Goal: Task Accomplishment & Management: Complete application form

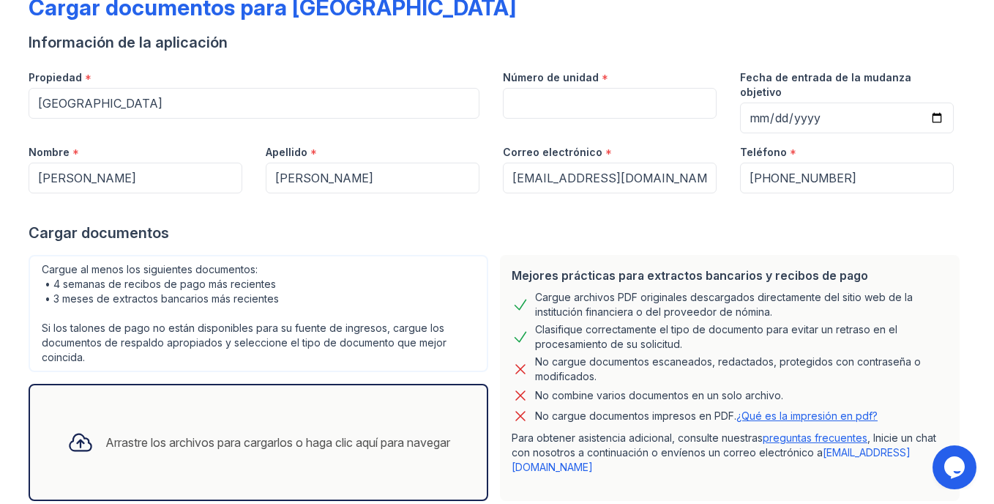
scroll to position [18, 0]
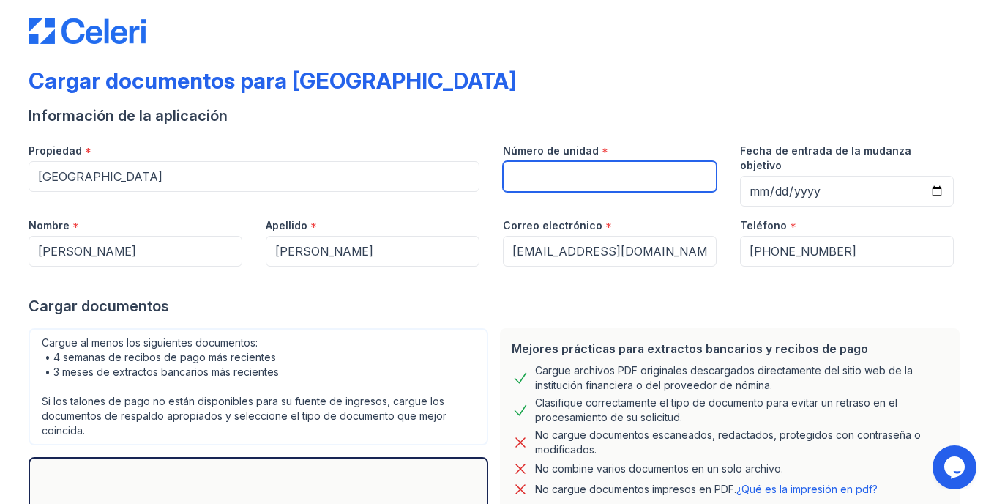
click at [537, 176] on input "Número de unidad" at bounding box center [610, 176] width 214 height 31
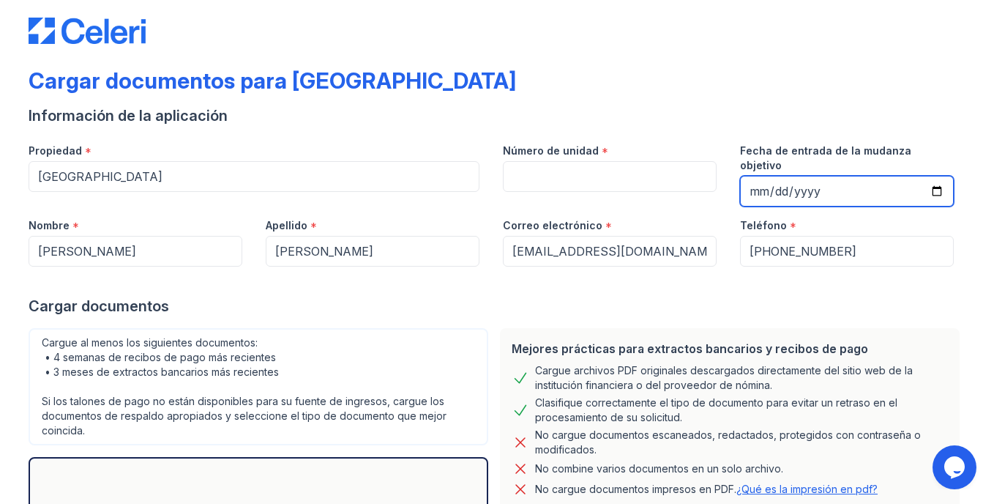
click at [932, 177] on input "Fecha de entrada de la mudanza objetivo" at bounding box center [847, 191] width 214 height 31
type input "[DATE]"
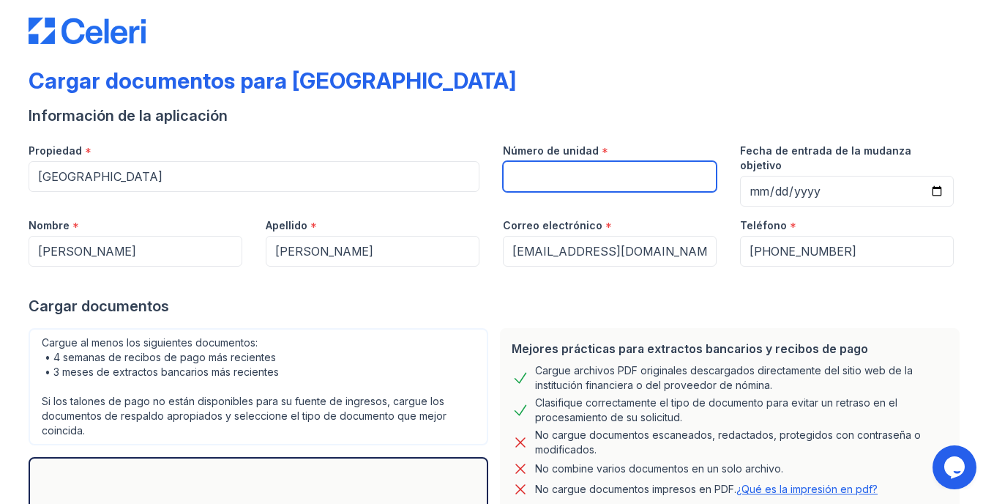
click at [540, 179] on input "Número de unidad" at bounding box center [610, 176] width 214 height 31
type input "201"
click at [285, 266] on div at bounding box center [497, 280] width 937 height 29
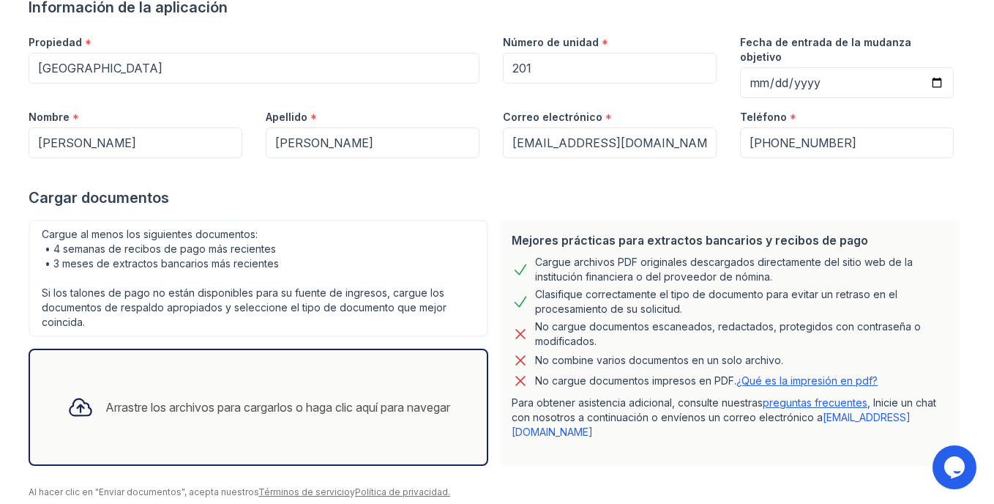
scroll to position [164, 0]
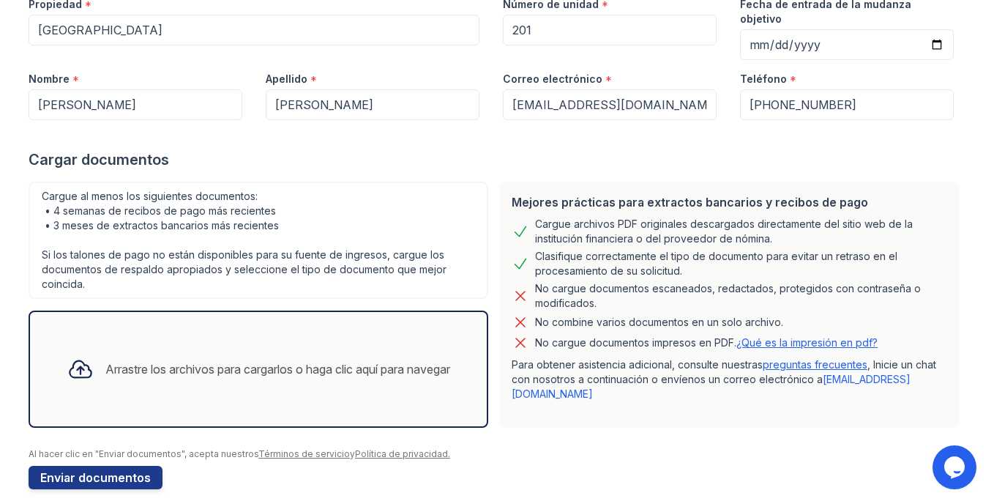
click at [266, 360] on div "Arrastre los archivos para cargarlos o haga clic aquí para navegar" at bounding box center [277, 369] width 345 height 18
click at [233, 369] on div "Arrastre los archivos para cargarlos o haga clic aquí para navegar" at bounding box center [259, 369] width 406 height 50
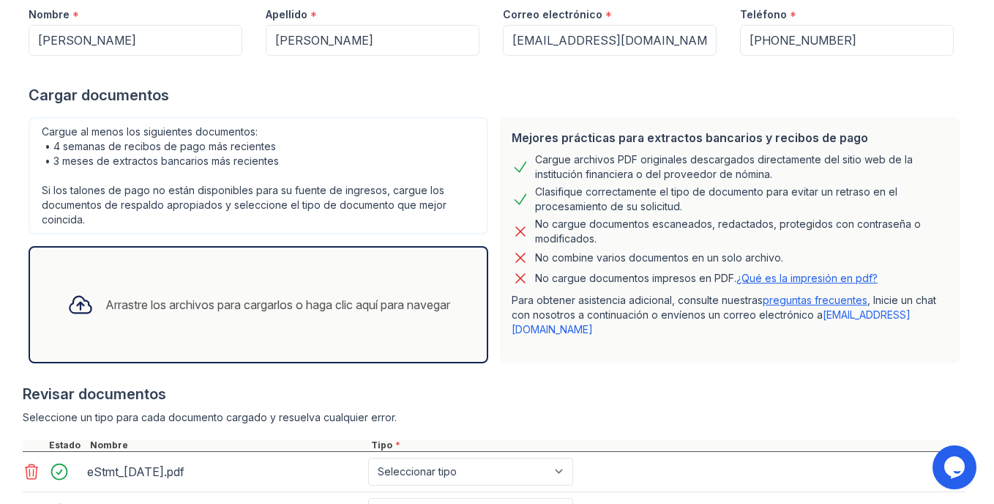
scroll to position [302, 0]
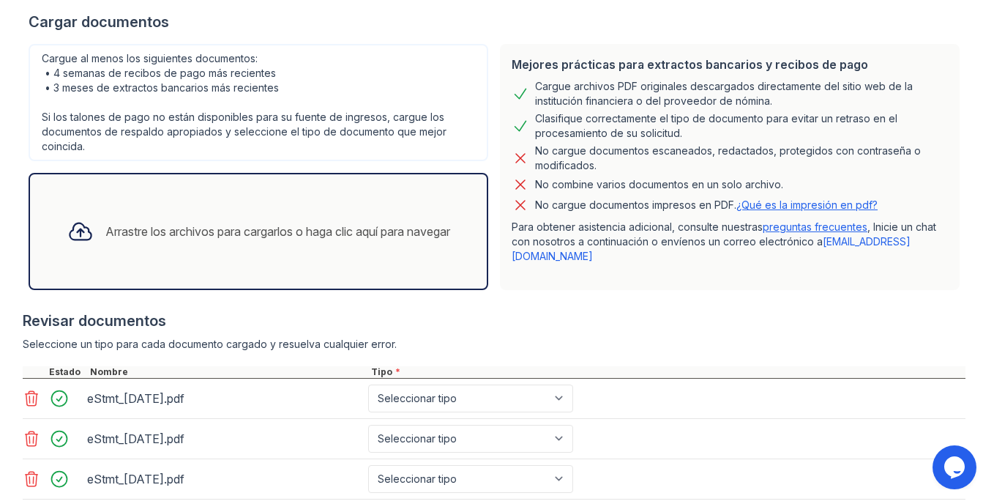
click at [294, 225] on div "Arrastre los archivos para cargarlos o haga clic aquí para navegar" at bounding box center [277, 232] width 345 height 18
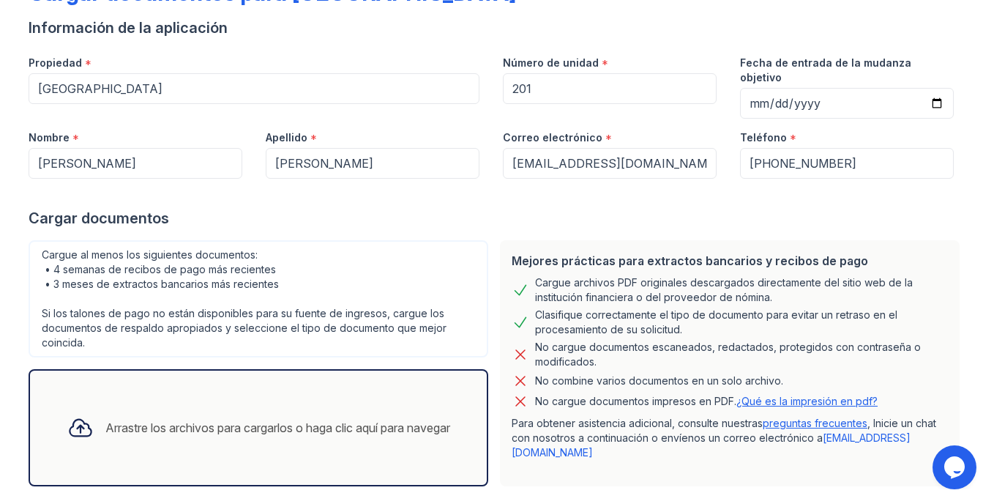
scroll to position [104, 0]
click at [288, 404] on div "Arrastre los archivos para cargarlos o haga clic aquí para navegar" at bounding box center [259, 429] width 406 height 50
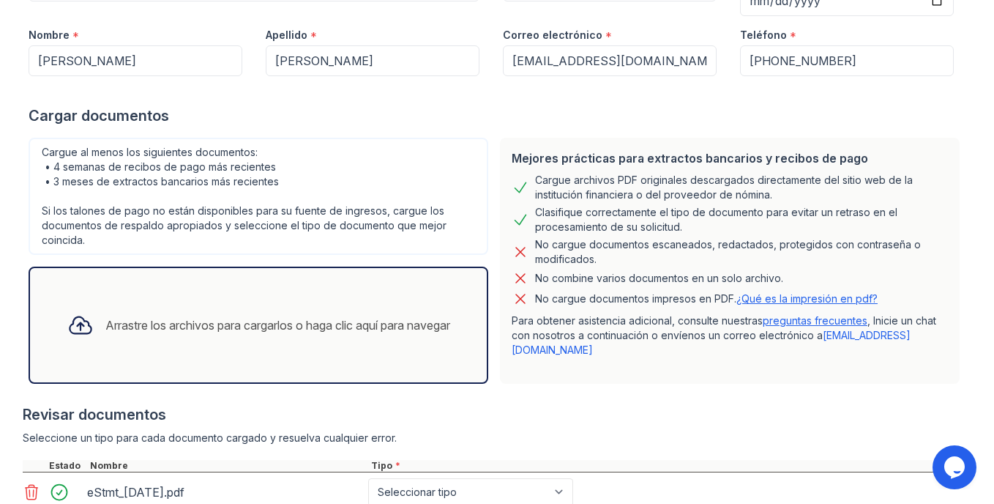
scroll to position [250, 0]
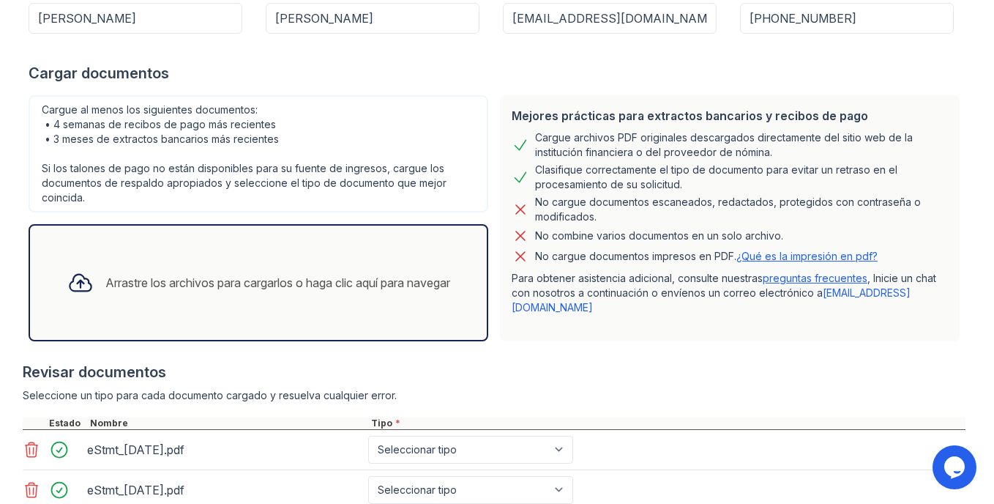
click at [285, 258] on div "Arrastre los archivos para cargarlos o haga clic aquí para navegar" at bounding box center [259, 283] width 406 height 50
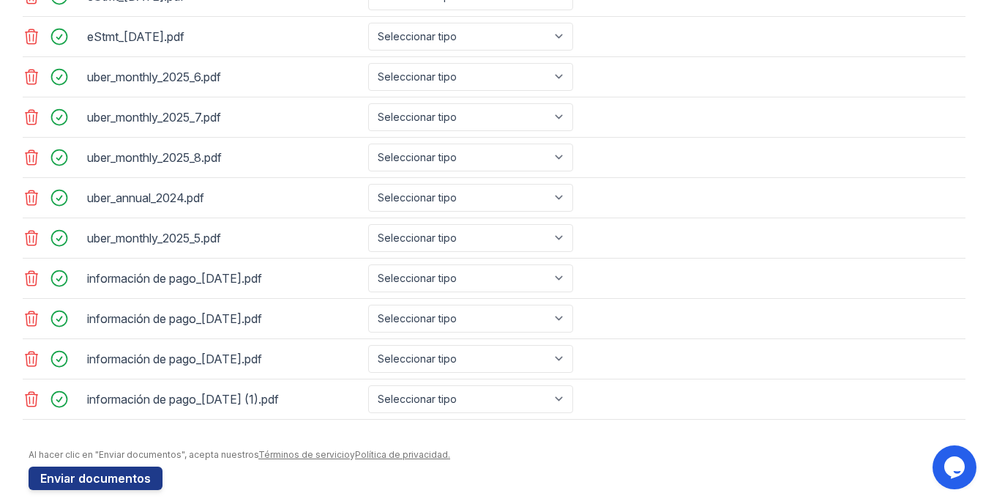
scroll to position [744, 0]
click at [86, 466] on button "Enviar documentos" at bounding box center [96, 477] width 134 height 23
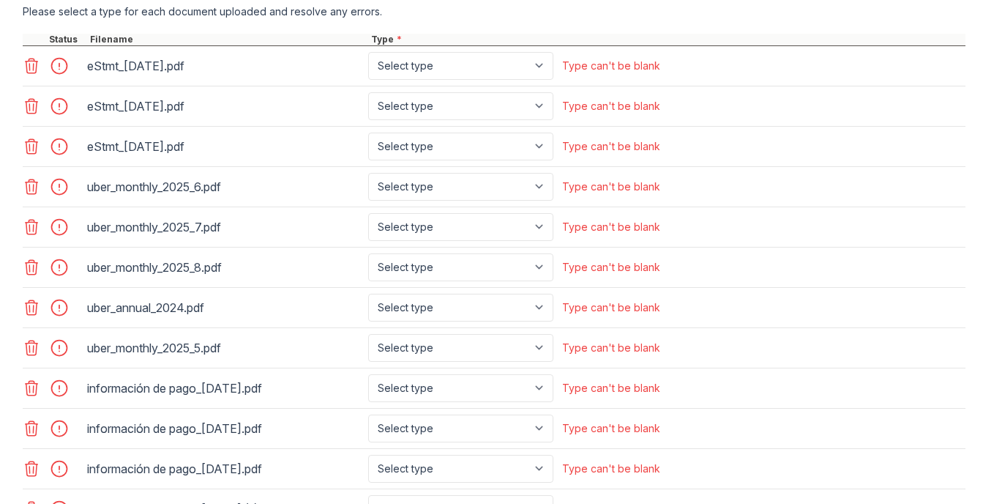
scroll to position [659, 0]
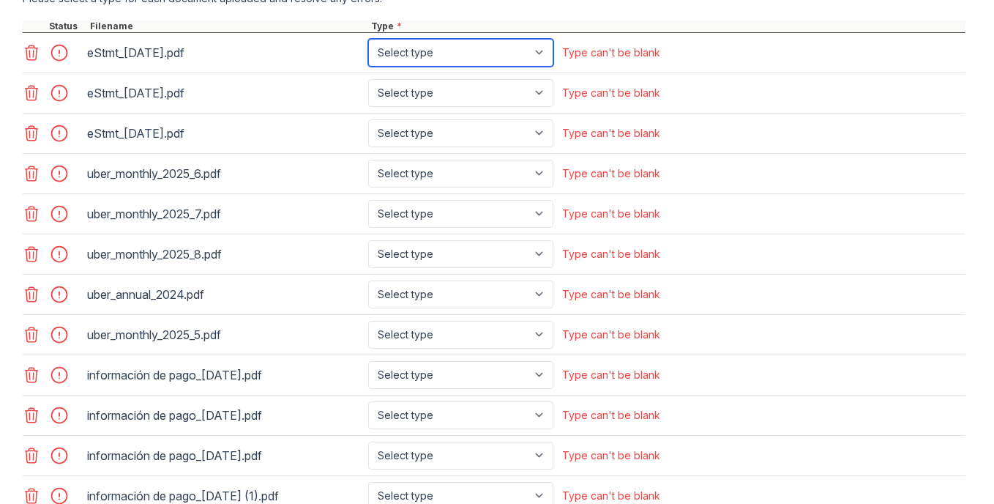
click at [543, 51] on select "Select type Paystub Bank Statement Offer Letter Tax Documents Benefit Award Let…" at bounding box center [460, 53] width 185 height 28
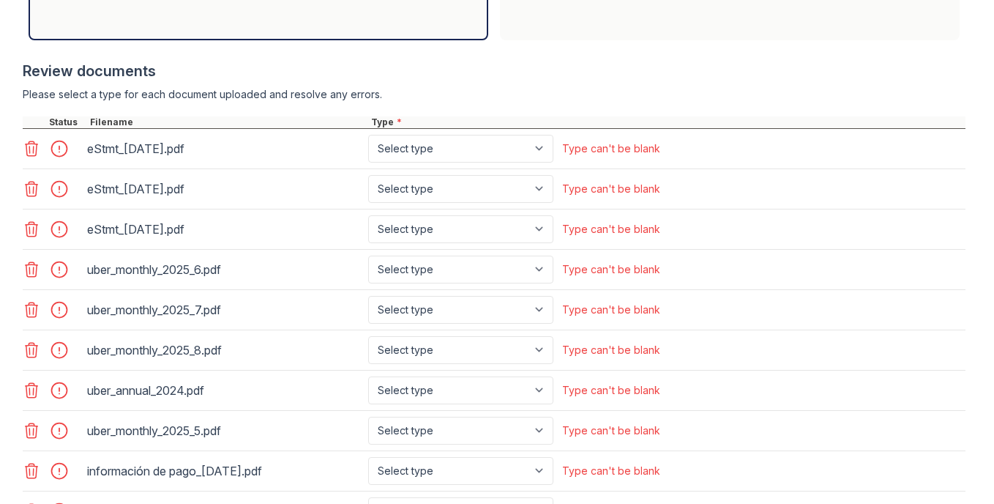
scroll to position [586, 0]
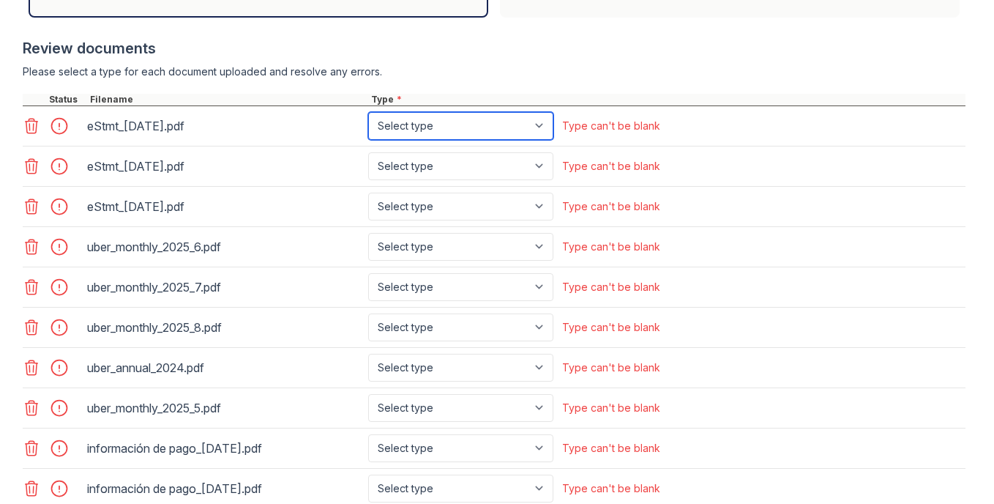
click at [540, 124] on select "Select type Paystub Bank Statement Offer Letter Tax Documents Benefit Award Let…" at bounding box center [460, 126] width 185 height 28
select select "bank_statement"
click at [368, 112] on select "Select type Paystub Bank Statement Offer Letter Tax Documents Benefit Award Let…" at bounding box center [460, 126] width 185 height 28
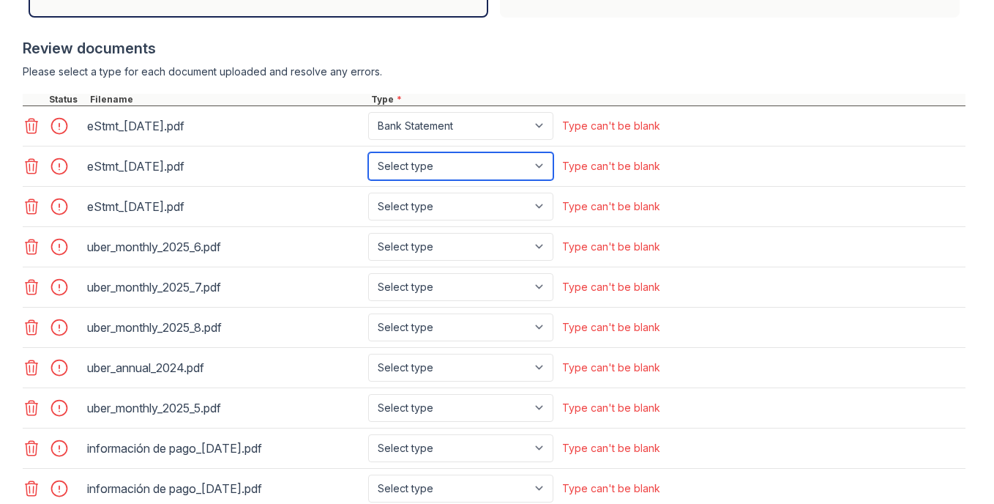
click at [542, 166] on select "Select type Paystub Bank Statement Offer Letter Tax Documents Benefit Award Let…" at bounding box center [460, 166] width 185 height 28
select select "bank_statement"
click at [368, 152] on select "Select type Paystub Bank Statement Offer Letter Tax Documents Benefit Award Let…" at bounding box center [460, 166] width 185 height 28
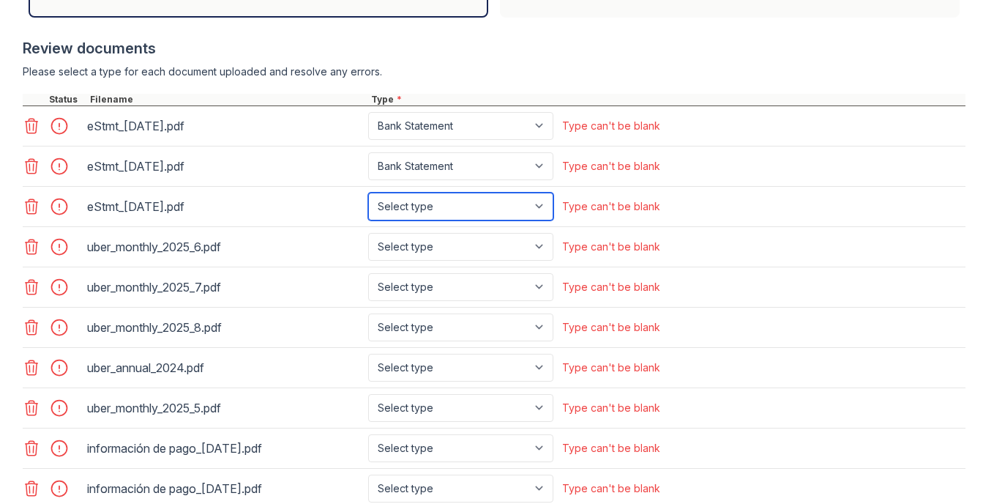
click at [542, 205] on select "Select type Paystub Bank Statement Offer Letter Tax Documents Benefit Award Let…" at bounding box center [460, 207] width 185 height 28
select select "bank_statement"
click at [368, 193] on select "Select type Paystub Bank Statement Offer Letter Tax Documents Benefit Award Let…" at bounding box center [460, 207] width 185 height 28
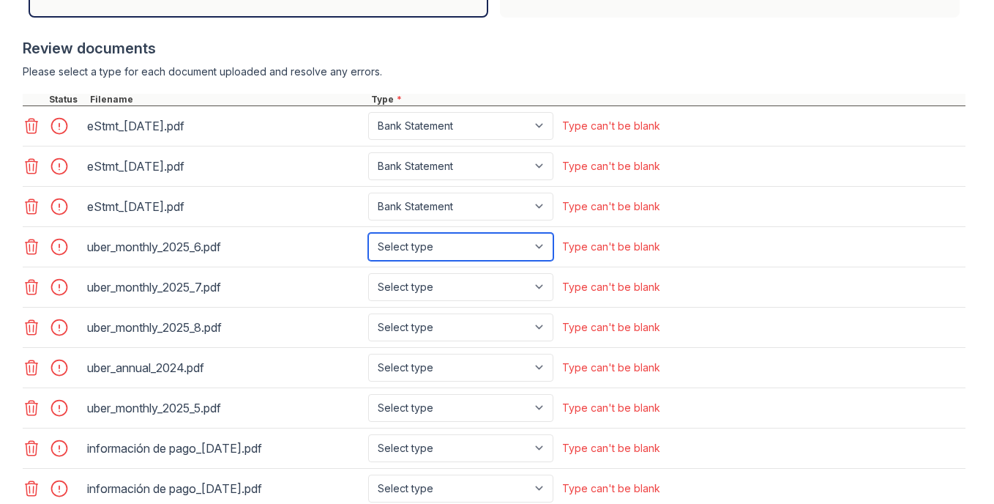
click at [536, 245] on select "Select type Paystub Bank Statement Offer Letter Tax Documents Benefit Award Let…" at bounding box center [460, 247] width 185 height 28
select select "paystub"
click at [368, 233] on select "Select type Paystub Bank Statement Offer Letter Tax Documents Benefit Award Let…" at bounding box center [460, 247] width 185 height 28
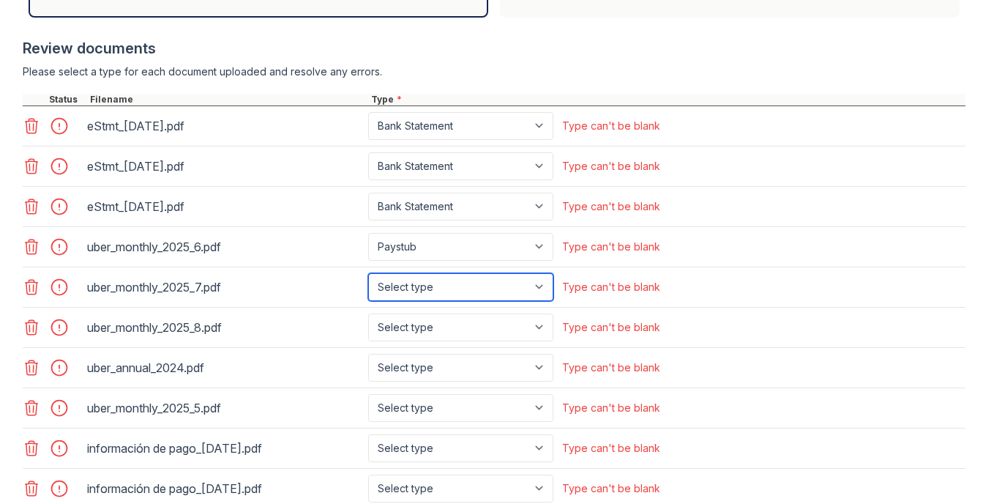
click at [540, 288] on select "Select type Paystub Bank Statement Offer Letter Tax Documents Benefit Award Let…" at bounding box center [460, 287] width 185 height 28
select select "paystub"
click at [368, 273] on select "Select type Paystub Bank Statement Offer Letter Tax Documents Benefit Award Let…" at bounding box center [460, 287] width 185 height 28
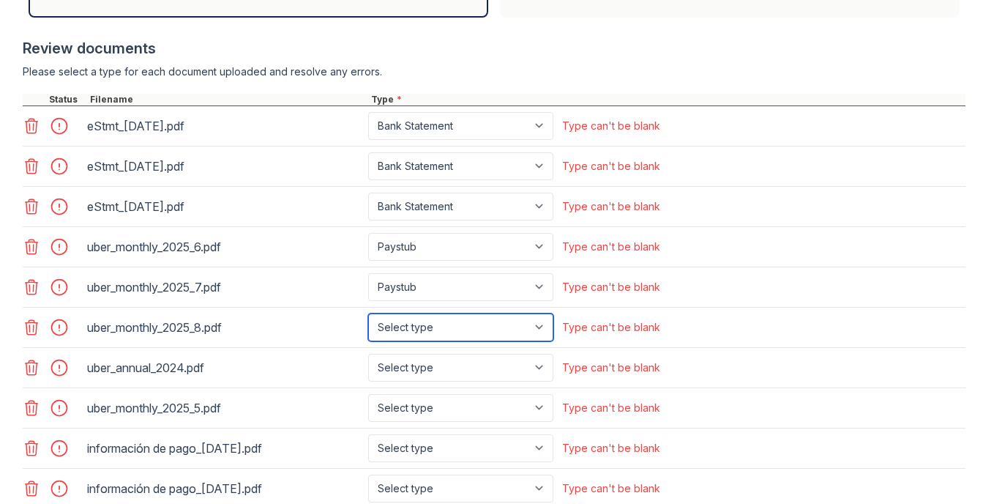
click at [537, 329] on select "Select type Paystub Bank Statement Offer Letter Tax Documents Benefit Award Let…" at bounding box center [460, 327] width 185 height 28
select select "paystub"
click at [368, 313] on select "Select type Paystub Bank Statement Offer Letter Tax Documents Benefit Award Let…" at bounding box center [460, 327] width 185 height 28
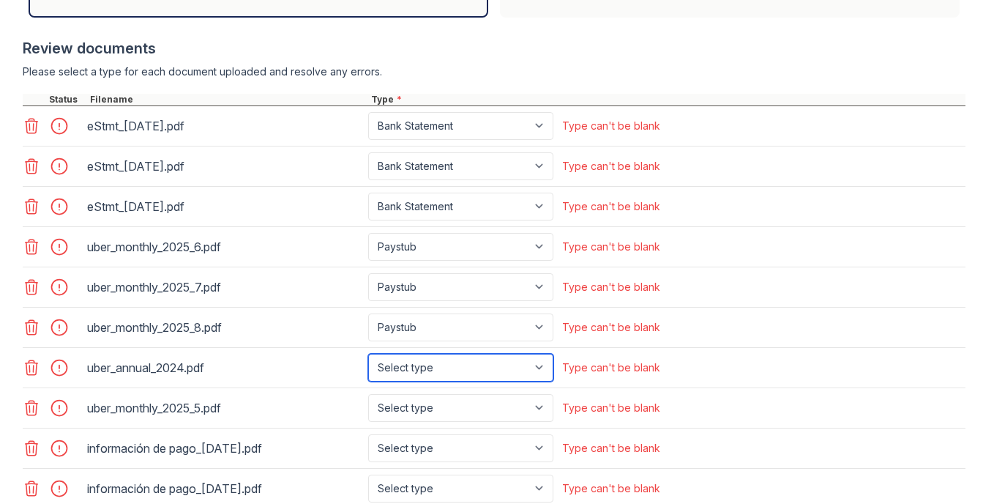
click at [540, 367] on select "Select type Paystub Bank Statement Offer Letter Tax Documents Benefit Award Let…" at bounding box center [460, 368] width 185 height 28
select select "tax_documents"
click at [368, 354] on select "Select type Paystub Bank Statement Offer Letter Tax Documents Benefit Award Let…" at bounding box center [460, 368] width 185 height 28
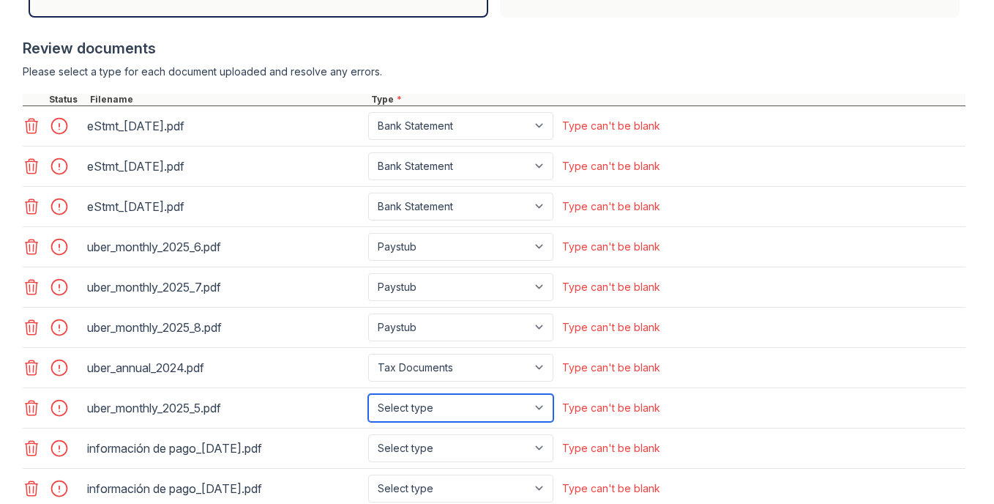
click at [538, 408] on select "Select type Paystub Bank Statement Offer Letter Tax Documents Benefit Award Let…" at bounding box center [460, 408] width 185 height 28
select select "paystub"
click at [368, 394] on select "Select type Paystub Bank Statement Offer Letter Tax Documents Benefit Award Let…" at bounding box center [460, 408] width 185 height 28
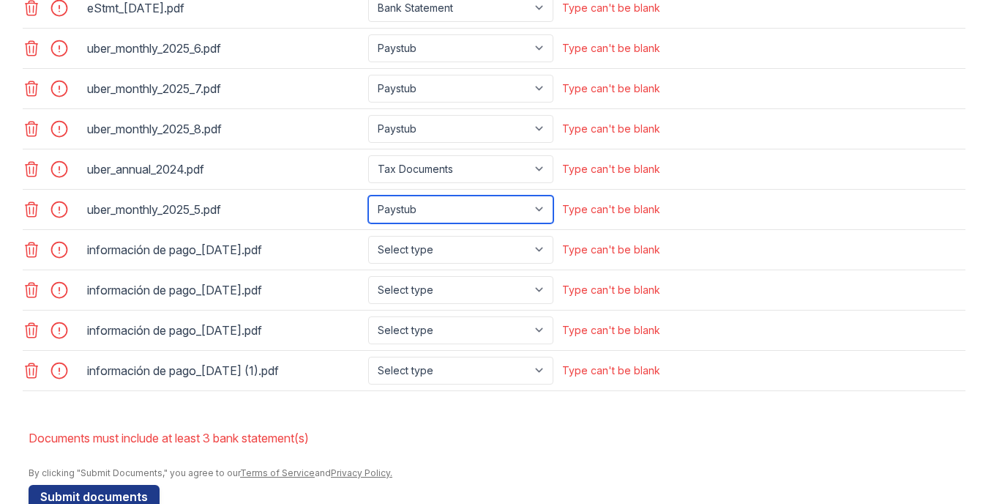
scroll to position [805, 0]
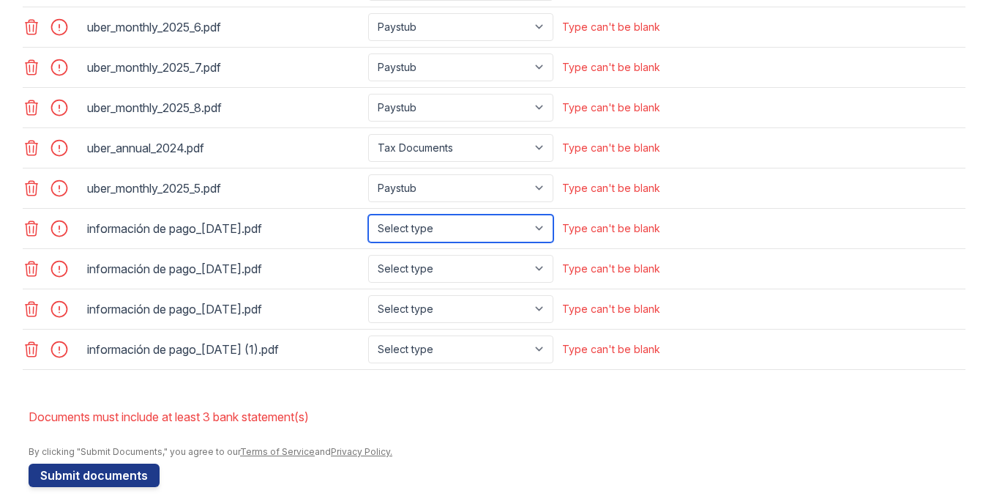
click at [541, 228] on select "Select type Paystub Bank Statement Offer Letter Tax Documents Benefit Award Let…" at bounding box center [460, 228] width 185 height 28
select select "paystub"
click at [368, 214] on select "Select type Paystub Bank Statement Offer Letter Tax Documents Benefit Award Let…" at bounding box center [460, 228] width 185 height 28
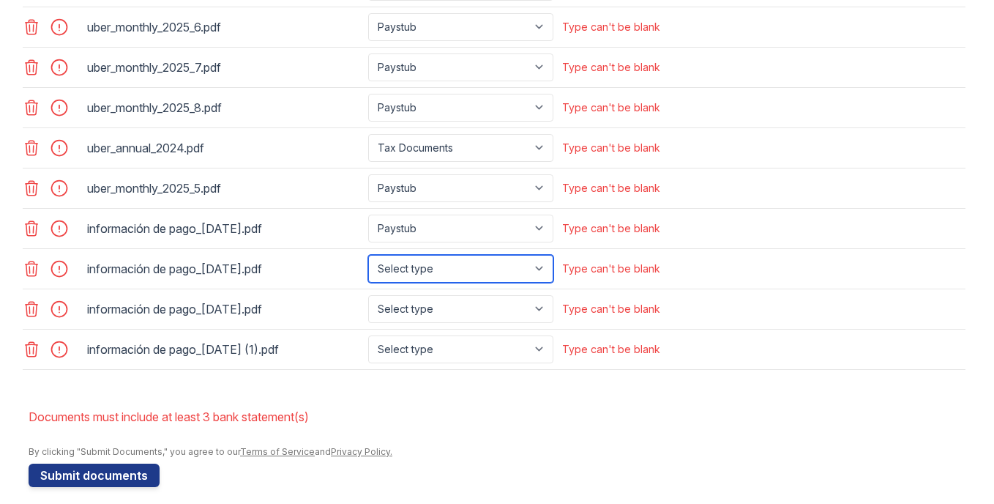
click at [542, 266] on select "Select type Paystub Bank Statement Offer Letter Tax Documents Benefit Award Let…" at bounding box center [460, 269] width 185 height 28
select select "paystub"
click at [368, 255] on select "Select type Paystub Bank Statement Offer Letter Tax Documents Benefit Award Let…" at bounding box center [460, 269] width 185 height 28
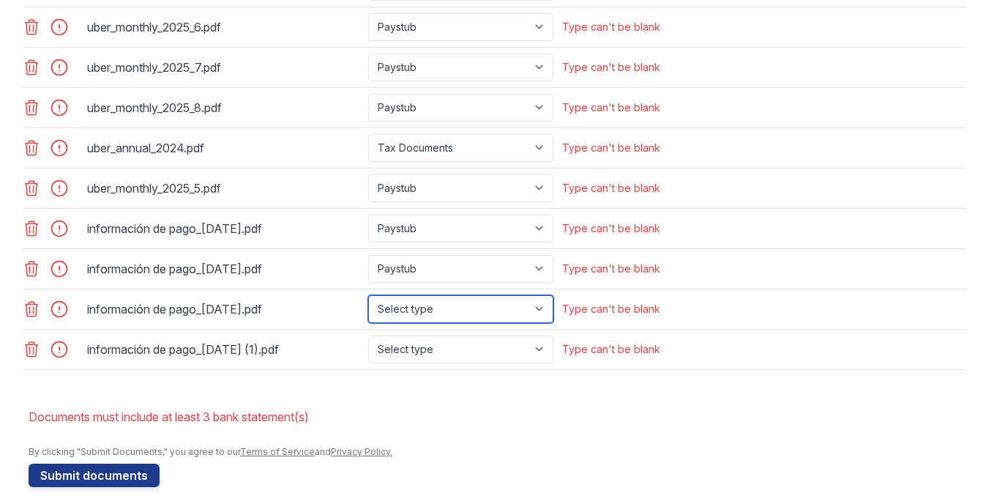
click at [542, 307] on select "Select type Paystub Bank Statement Offer Letter Tax Documents Benefit Award Let…" at bounding box center [460, 309] width 185 height 28
select select "paystub"
click at [368, 295] on select "Select type Paystub Bank Statement Offer Letter Tax Documents Benefit Award Let…" at bounding box center [460, 309] width 185 height 28
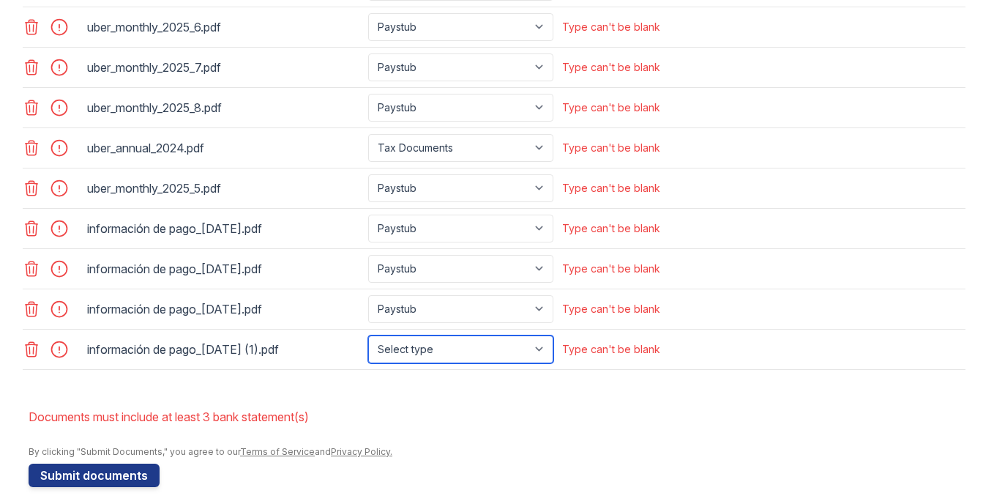
click at [536, 351] on select "Select type Paystub Bank Statement Offer Letter Tax Documents Benefit Award Let…" at bounding box center [460, 349] width 185 height 28
select select "paystub"
click at [368, 335] on select "Select type Paystub Bank Statement Offer Letter Tax Documents Benefit Award Let…" at bounding box center [460, 349] width 185 height 28
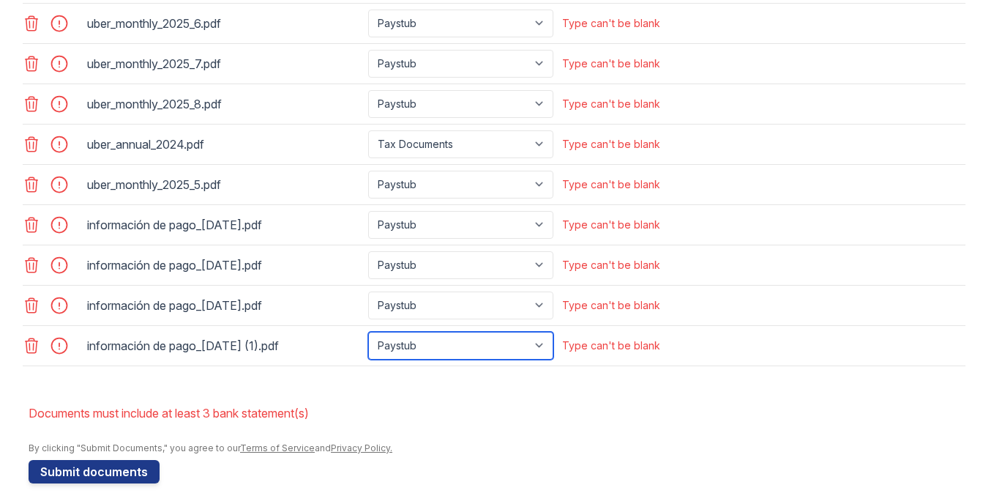
scroll to position [818, 0]
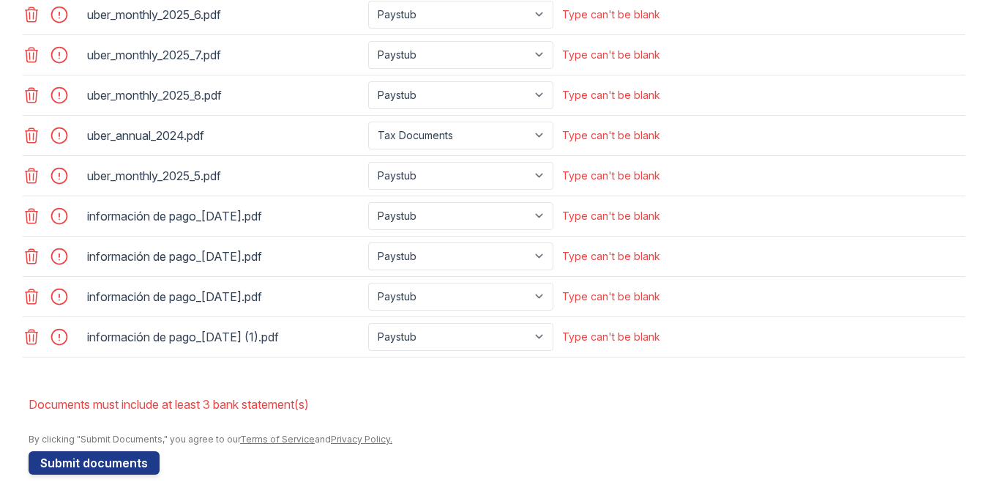
click at [66, 460] on button "Submit documents" at bounding box center [94, 462] width 131 height 23
